Goal: Task Accomplishment & Management: Complete application form

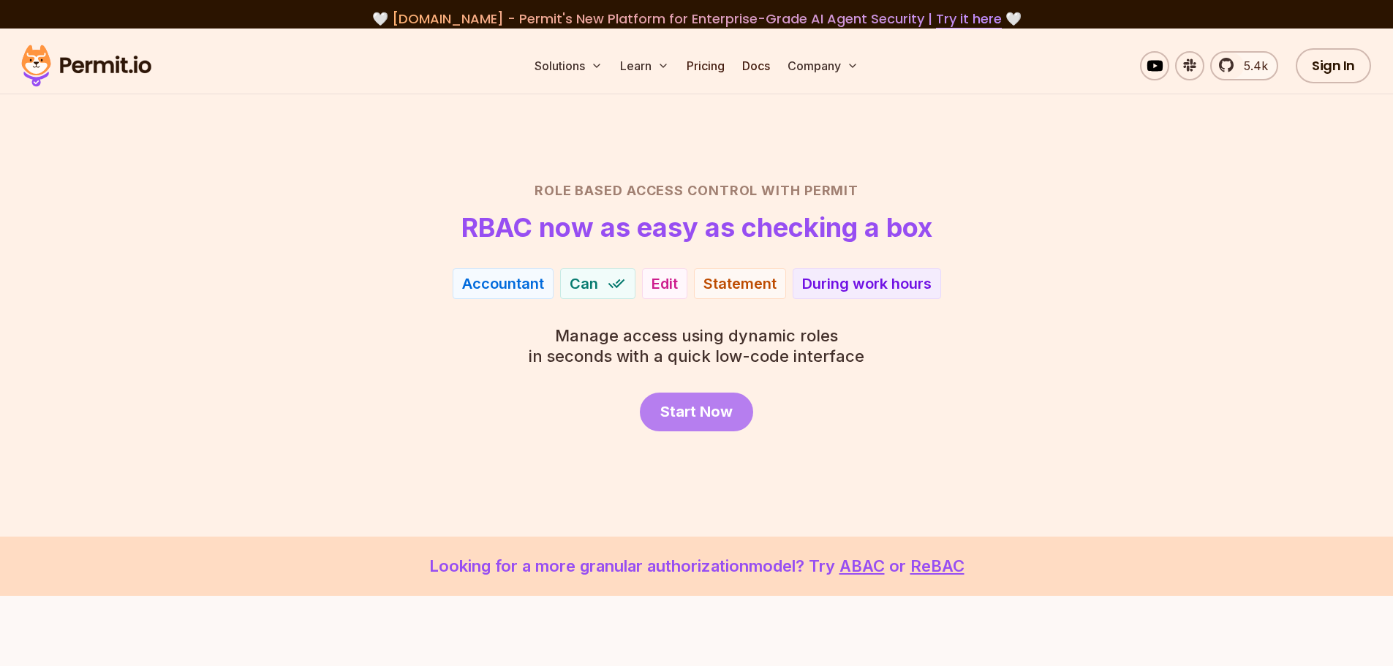
click at [663, 403] on span "Start Now" at bounding box center [697, 412] width 72 height 20
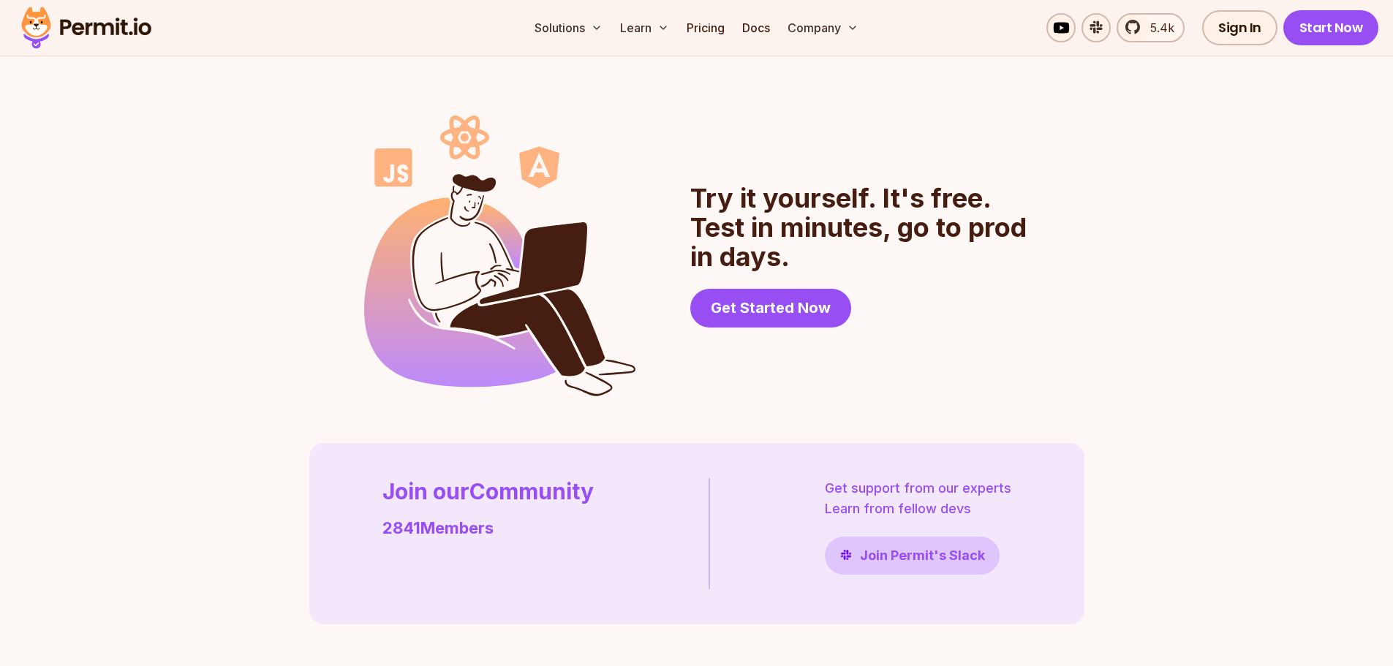
scroll to position [4023, 0]
